Goal: Book appointment/travel/reservation

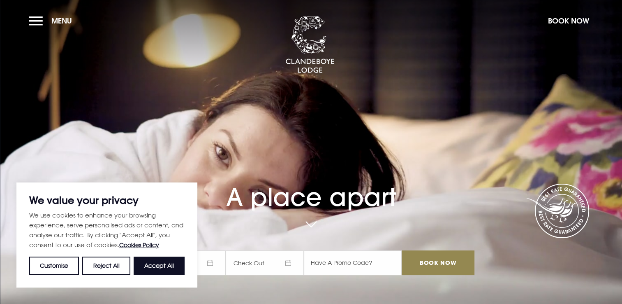
click at [216, 260] on span "Check In" at bounding box center [187, 262] width 78 height 25
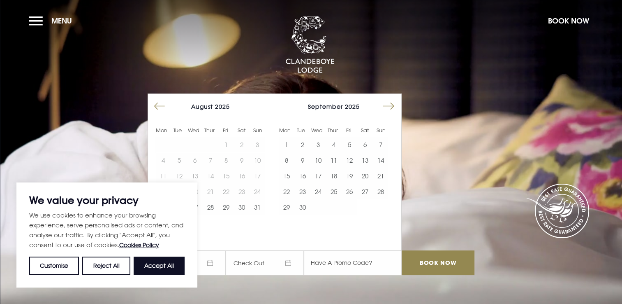
click at [159, 262] on button "Accept All" at bounding box center [159, 265] width 51 height 18
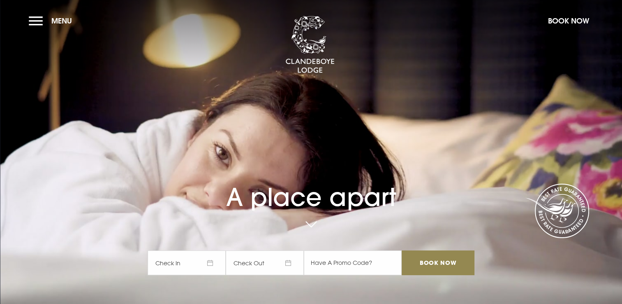
checkbox input "true"
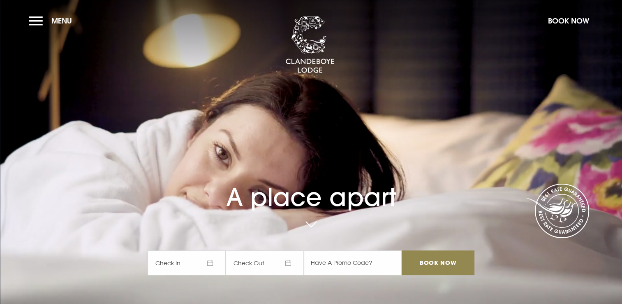
click at [214, 265] on span "Check In" at bounding box center [187, 262] width 78 height 25
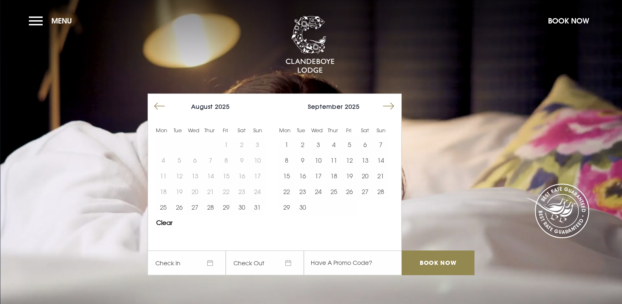
click at [390, 108] on button "Move forward to switch to the next month." at bounding box center [389, 106] width 16 height 16
click at [323, 205] on button "29" at bounding box center [319, 207] width 16 height 16
click at [350, 284] on video "Your browser does not support the video tag." at bounding box center [311, 152] width 622 height 348
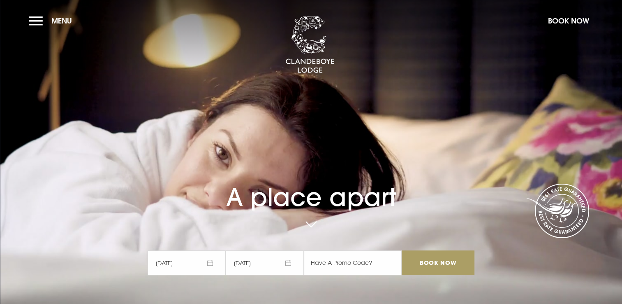
click at [438, 262] on input "Book Now" at bounding box center [438, 262] width 72 height 25
